Goal: Task Accomplishment & Management: Manage account settings

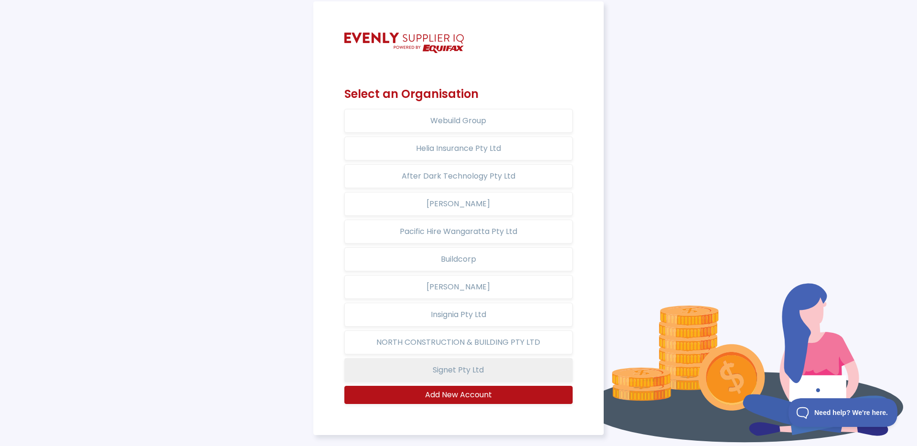
click at [460, 375] on button "Signet Pty Ltd" at bounding box center [459, 370] width 228 height 24
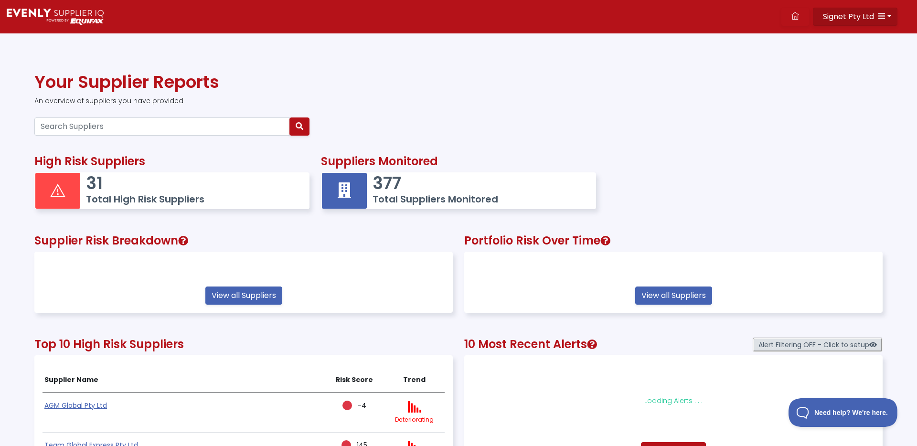
click at [869, 18] on span "Signet Pty Ltd" at bounding box center [848, 16] width 51 height 11
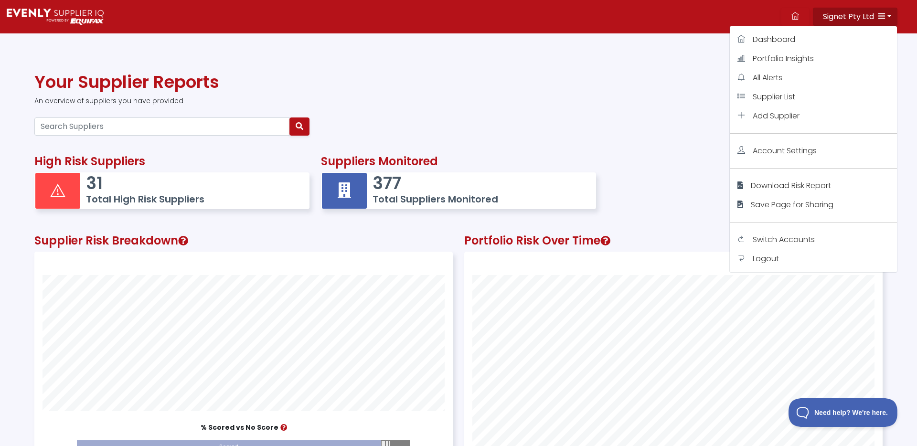
scroll to position [263, 418]
click at [794, 148] on span "Account Settings" at bounding box center [785, 150] width 64 height 11
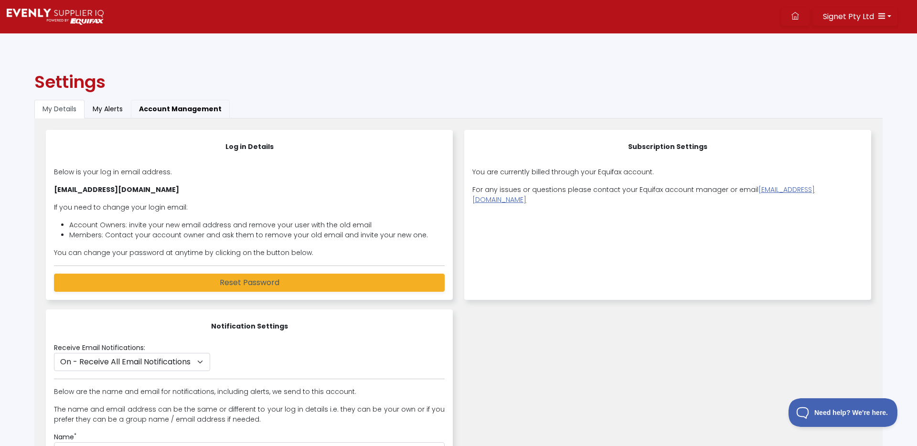
click at [181, 104] on button "Account Management" at bounding box center [180, 109] width 99 height 19
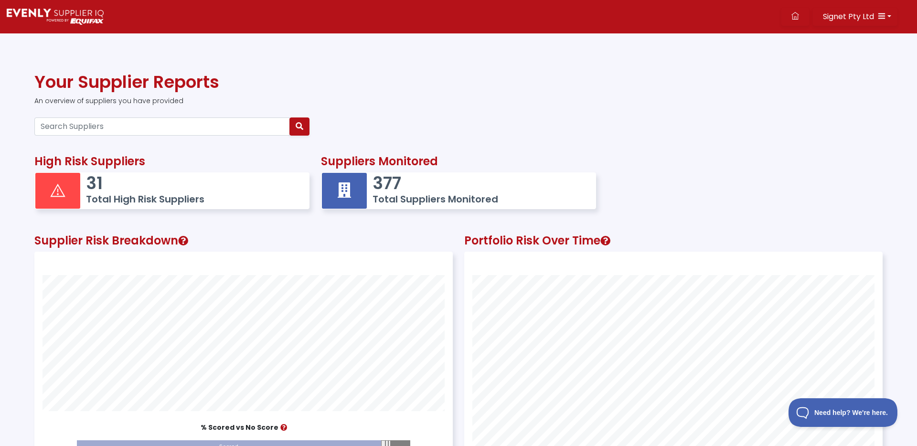
scroll to position [263, 418]
click at [888, 20] on button "Signet Pty Ltd" at bounding box center [855, 17] width 85 height 18
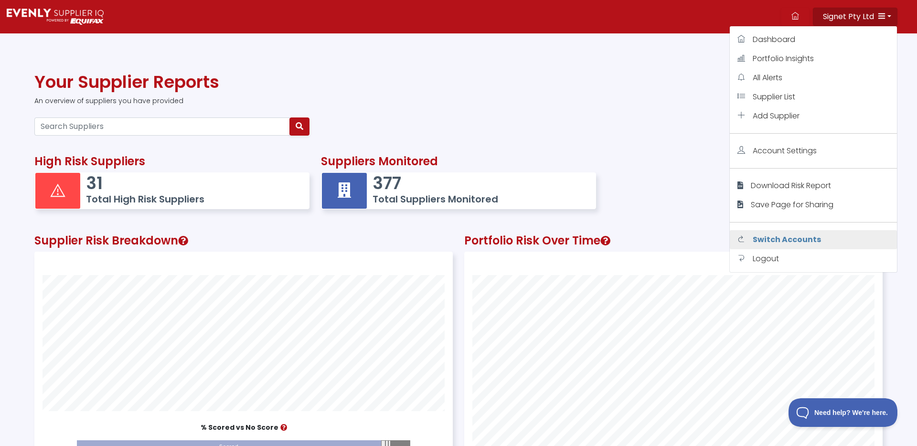
click at [764, 235] on span "Switch Accounts" at bounding box center [787, 239] width 68 height 11
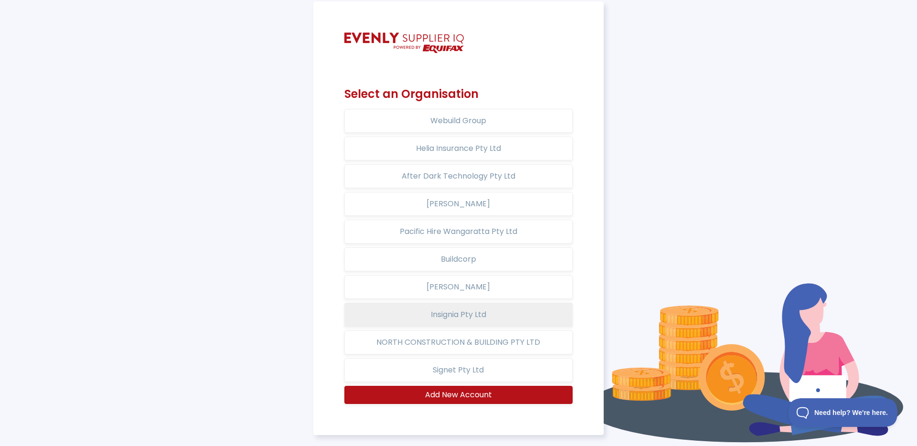
click at [481, 315] on button "Insignia Pty Ltd" at bounding box center [459, 315] width 228 height 24
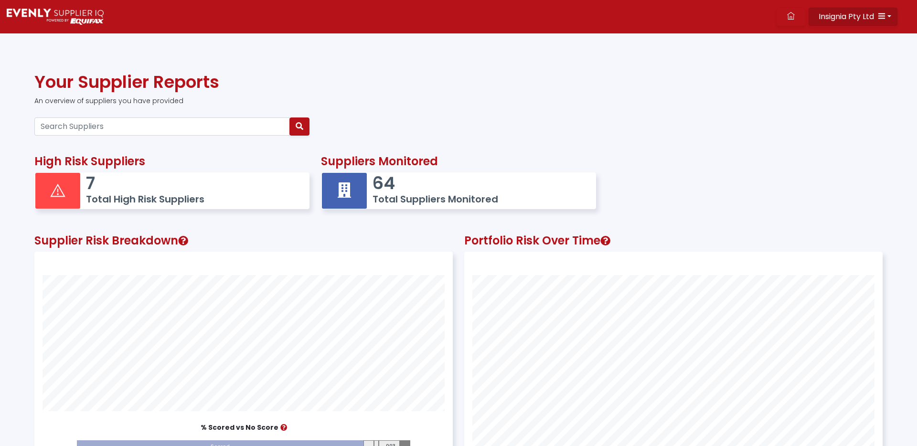
scroll to position [263, 418]
click at [851, 18] on span "Insignia Pty Ltd" at bounding box center [846, 16] width 55 height 11
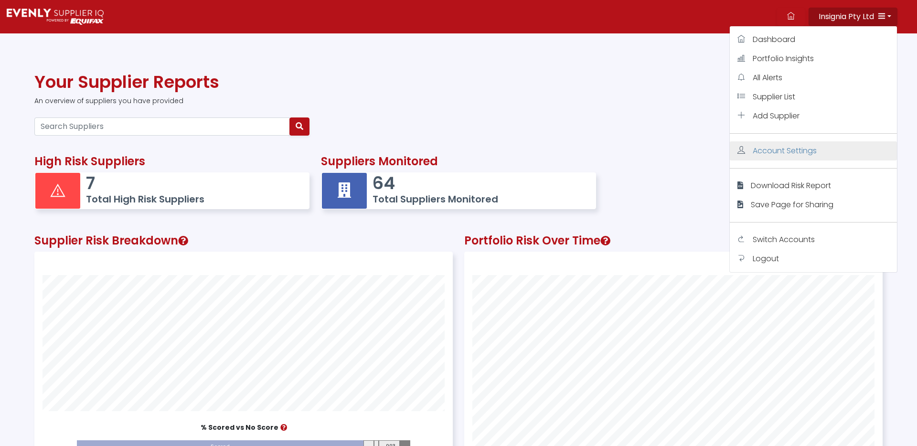
click at [808, 152] on span "Account Settings" at bounding box center [785, 150] width 64 height 11
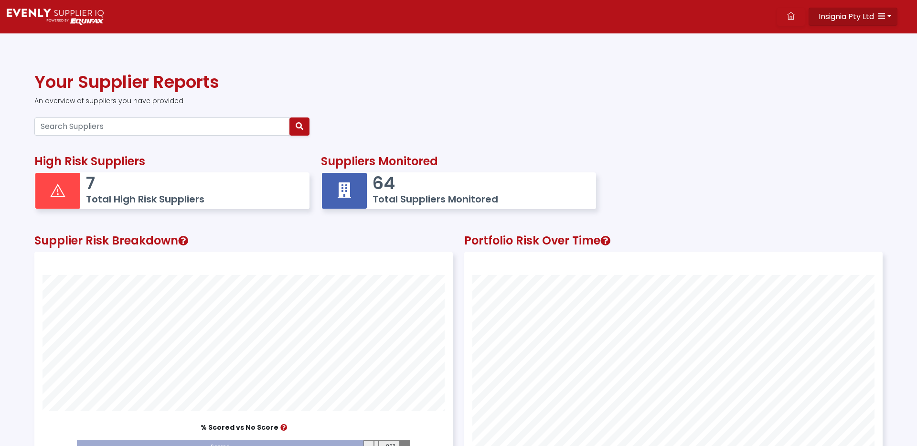
click at [883, 20] on button "Insignia Pty Ltd" at bounding box center [853, 17] width 89 height 18
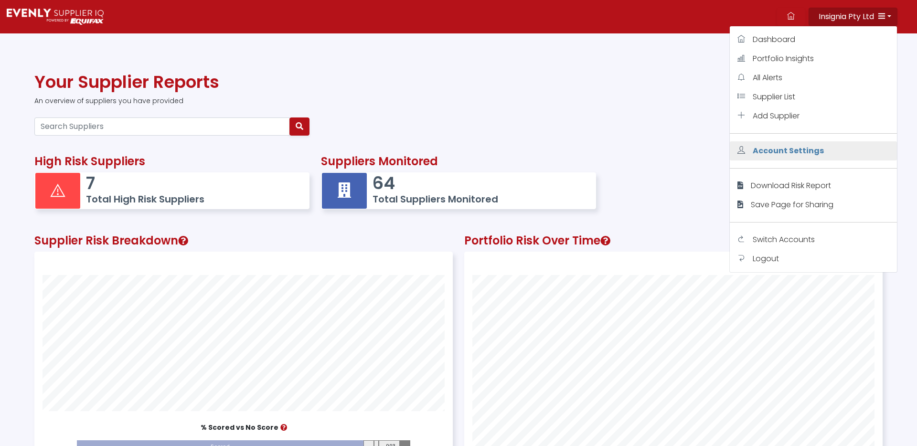
click at [808, 151] on span "Account Settings" at bounding box center [788, 150] width 71 height 11
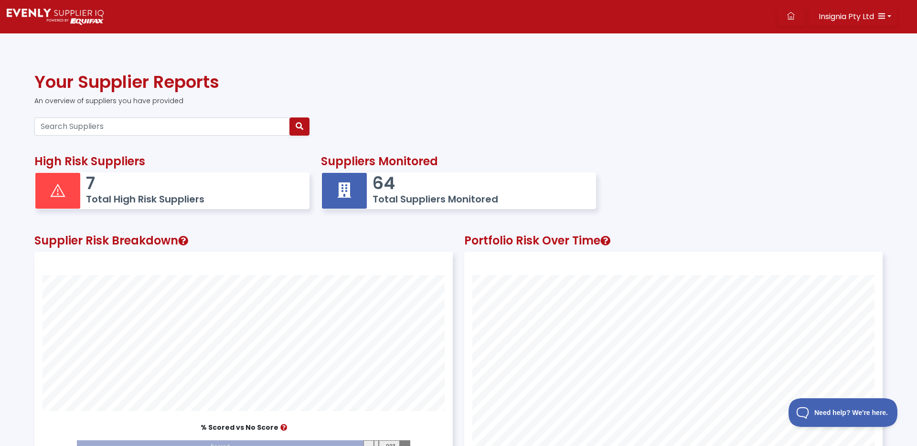
scroll to position [0, 0]
click at [833, 14] on span "Insignia Pty Ltd" at bounding box center [846, 16] width 55 height 11
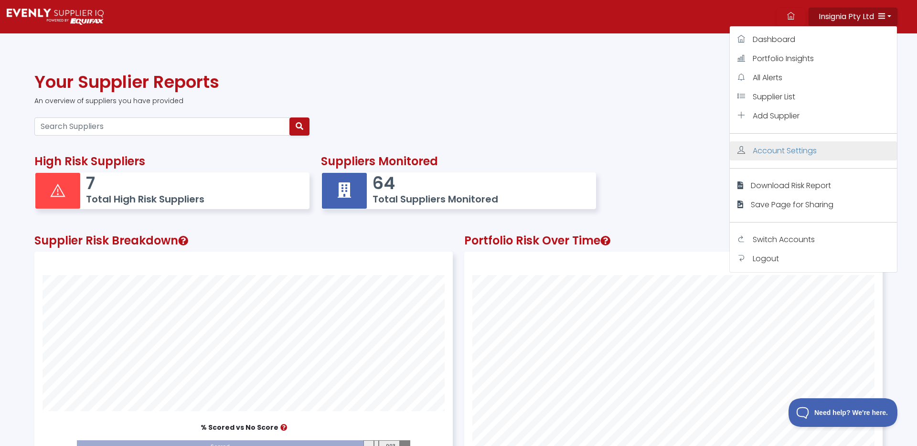
click at [790, 152] on span "Account Settings" at bounding box center [785, 150] width 64 height 11
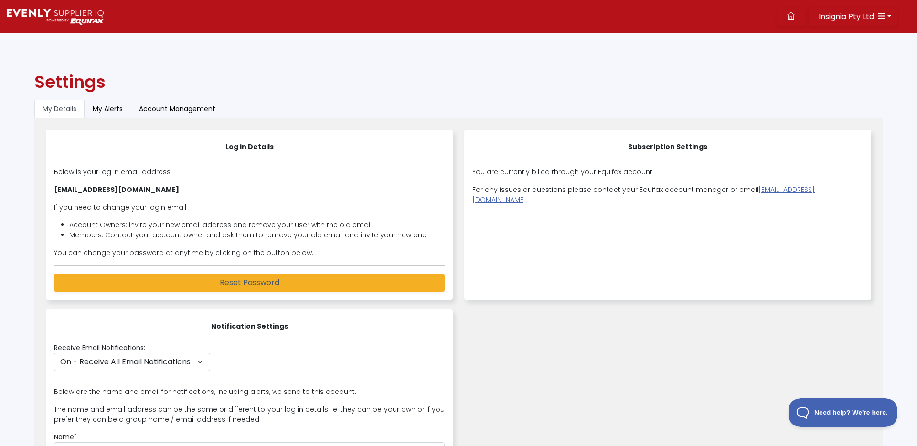
scroll to position [1, 0]
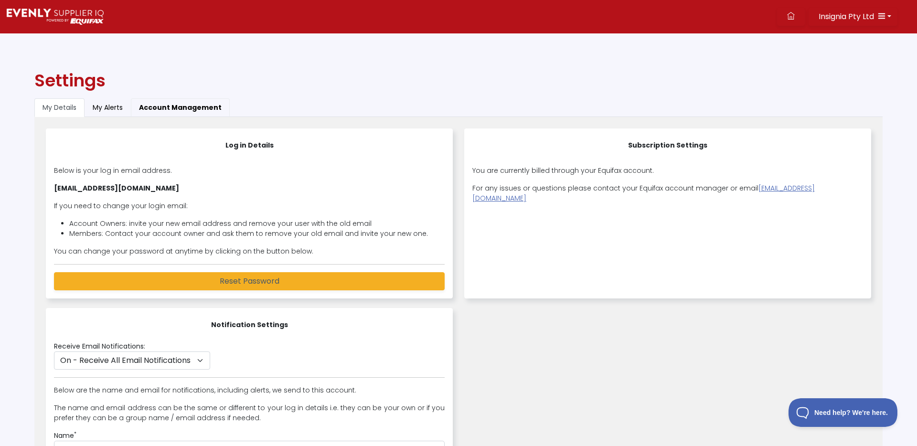
click at [182, 103] on button "Account Management" at bounding box center [180, 107] width 99 height 19
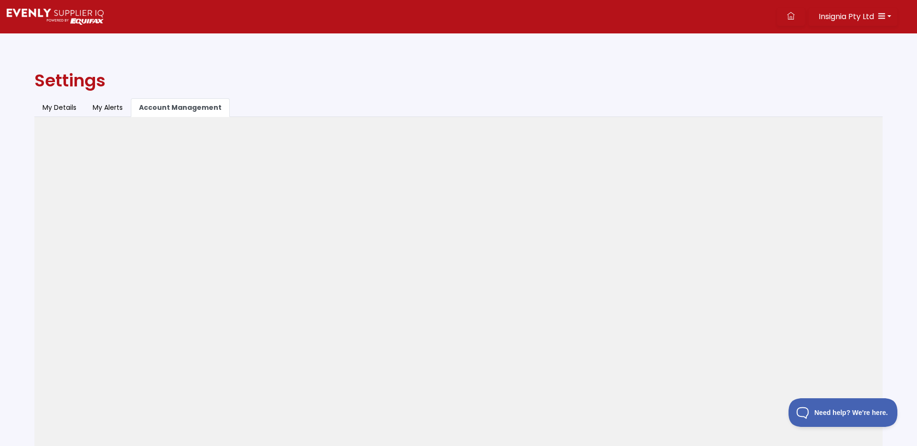
scroll to position [0, 0]
